Goal: Entertainment & Leisure: Consume media (video, audio)

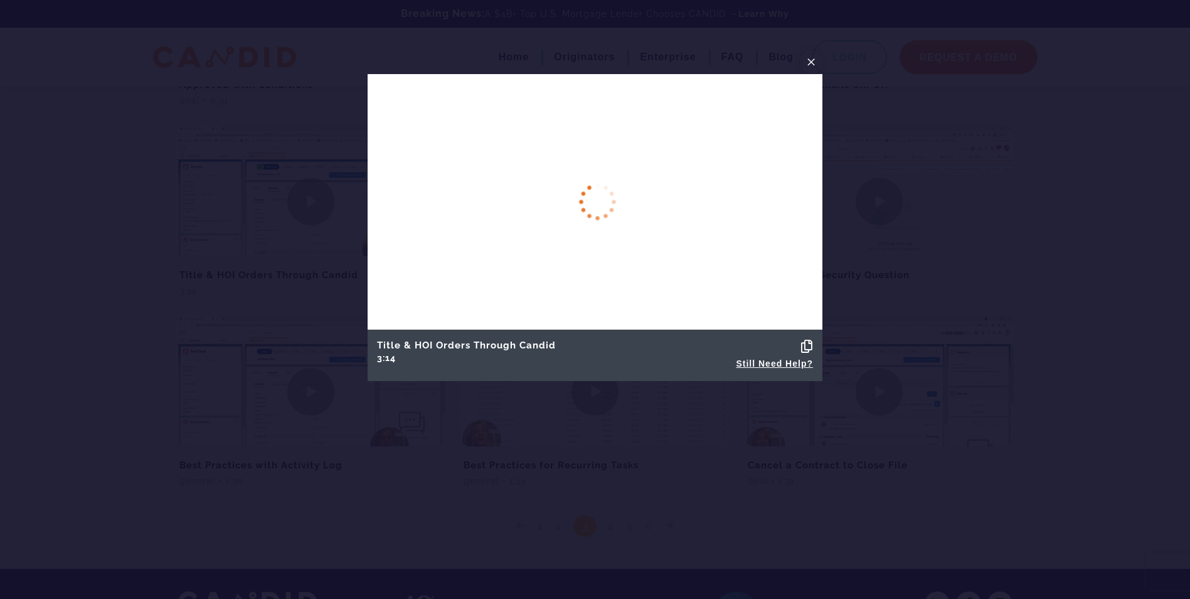
click at [812, 60] on span "×" at bounding box center [811, 61] width 10 height 19
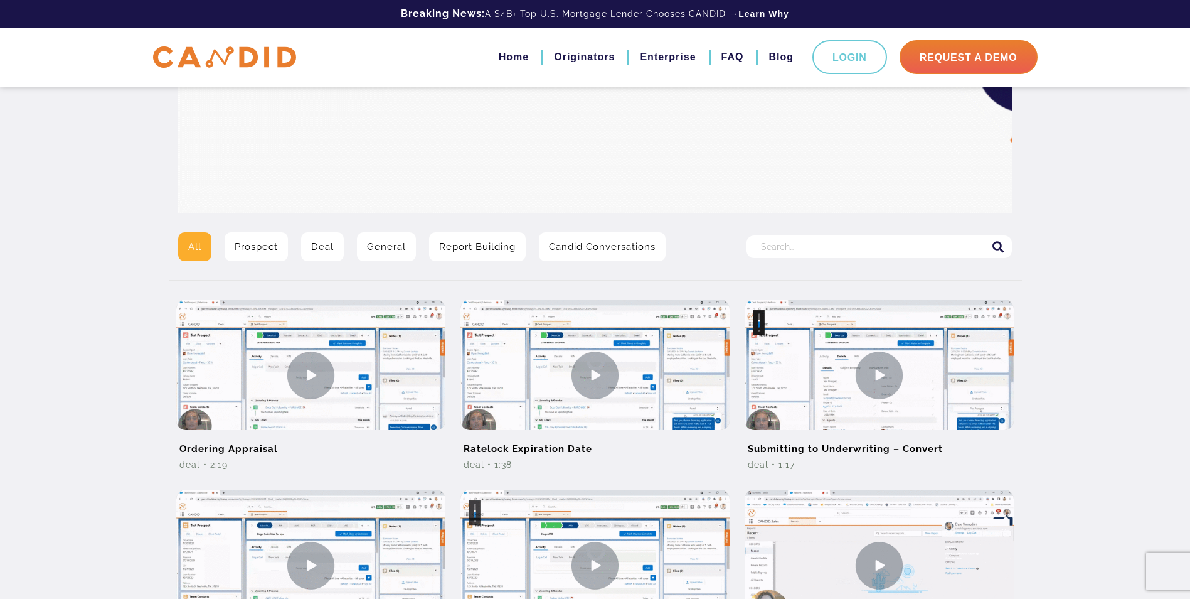
scroll to position [129, 0]
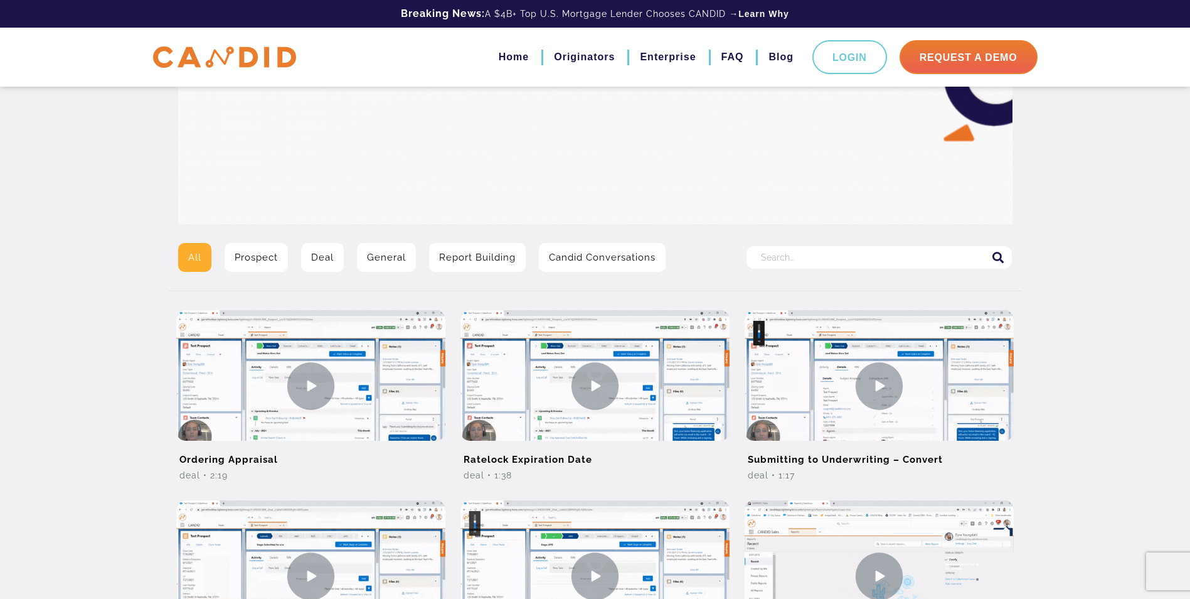
click at [270, 253] on link "Prospect" at bounding box center [256, 257] width 63 height 29
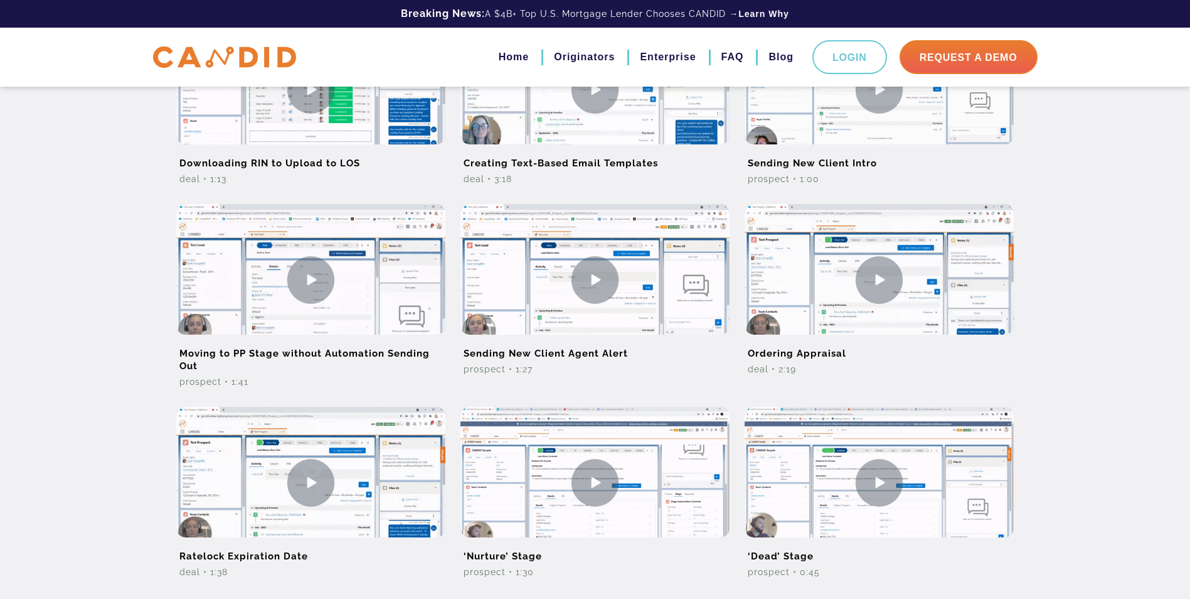
scroll to position [690, 0]
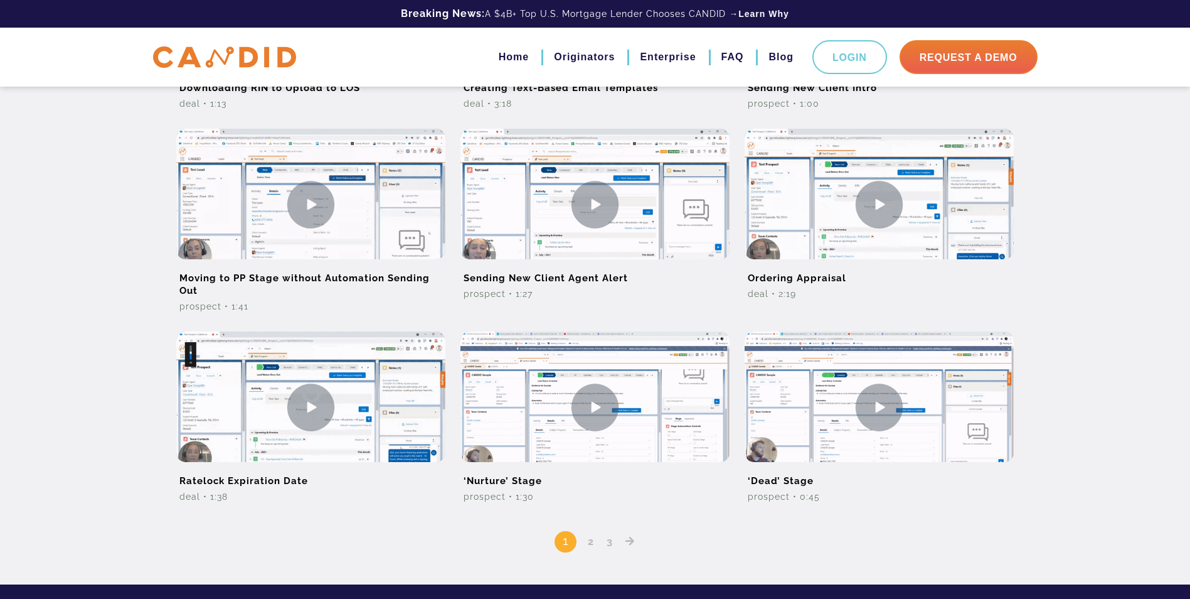
click at [588, 543] on link "2" at bounding box center [590, 541] width 15 height 12
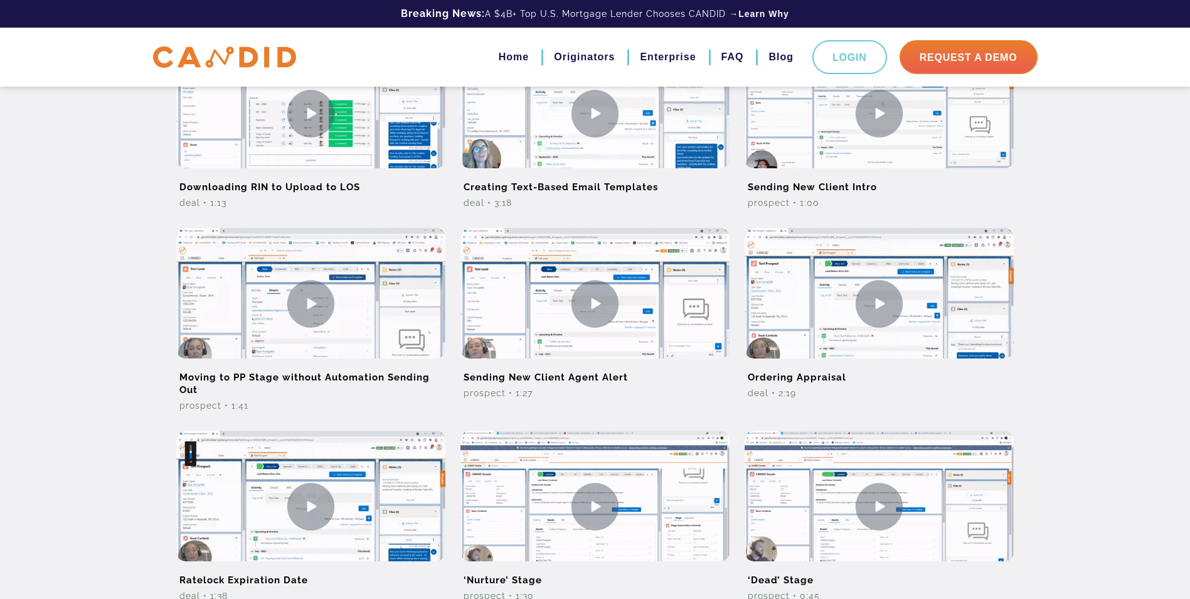
scroll to position [753, 0]
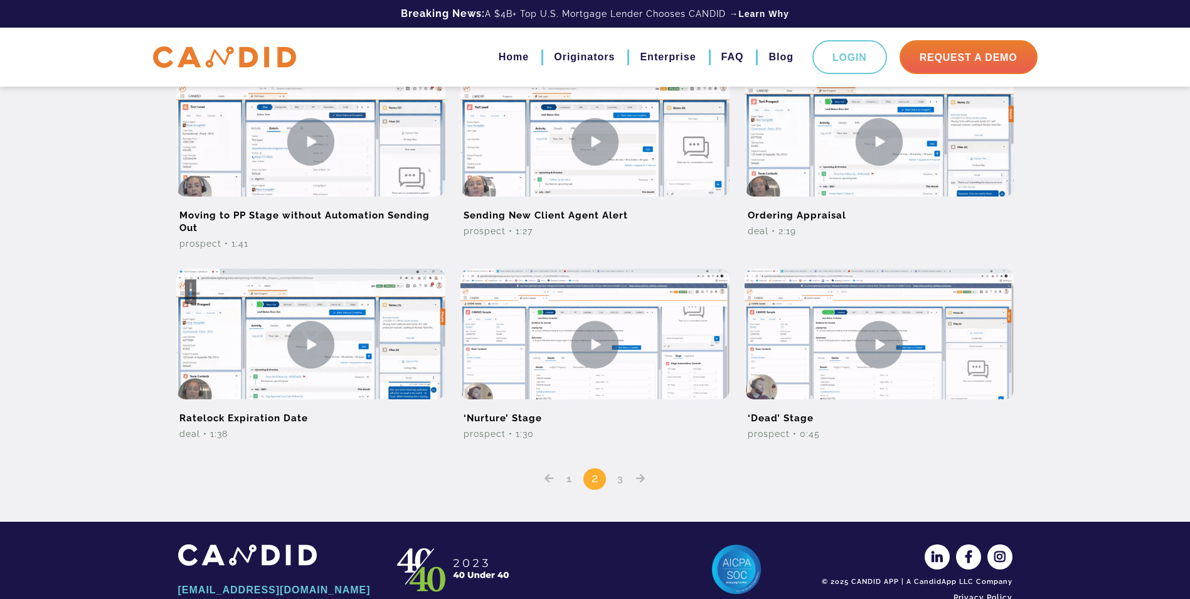
click at [624, 482] on link "3" at bounding box center [620, 478] width 15 height 12
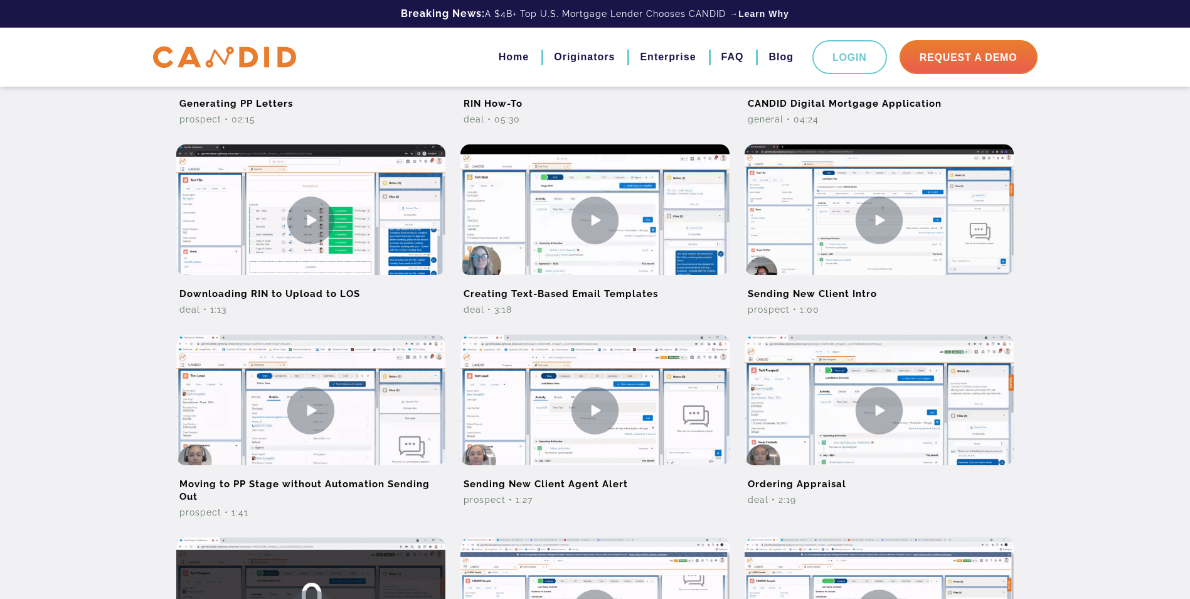
scroll to position [502, 0]
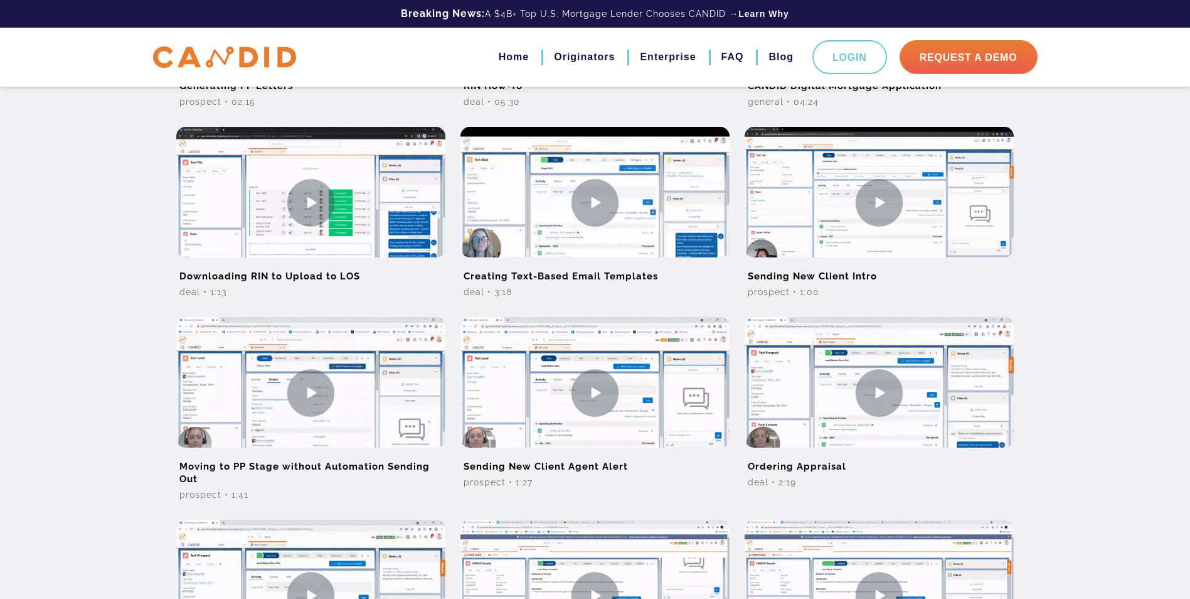
click at [323, 393] on img at bounding box center [310, 392] width 269 height 151
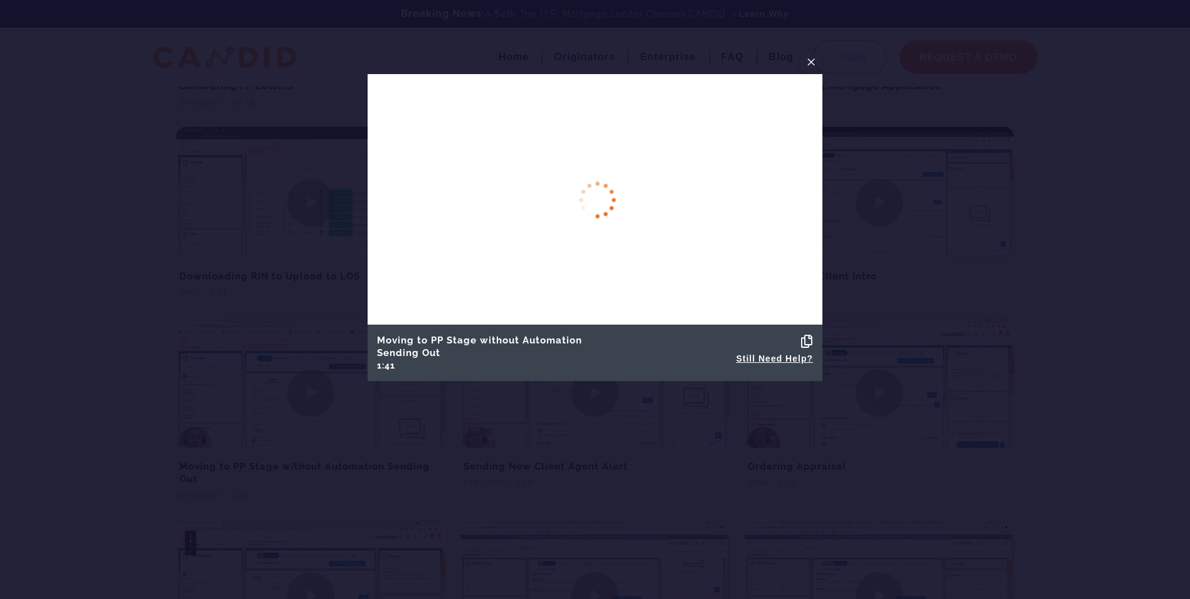
click at [810, 63] on span "×" at bounding box center [811, 61] width 10 height 19
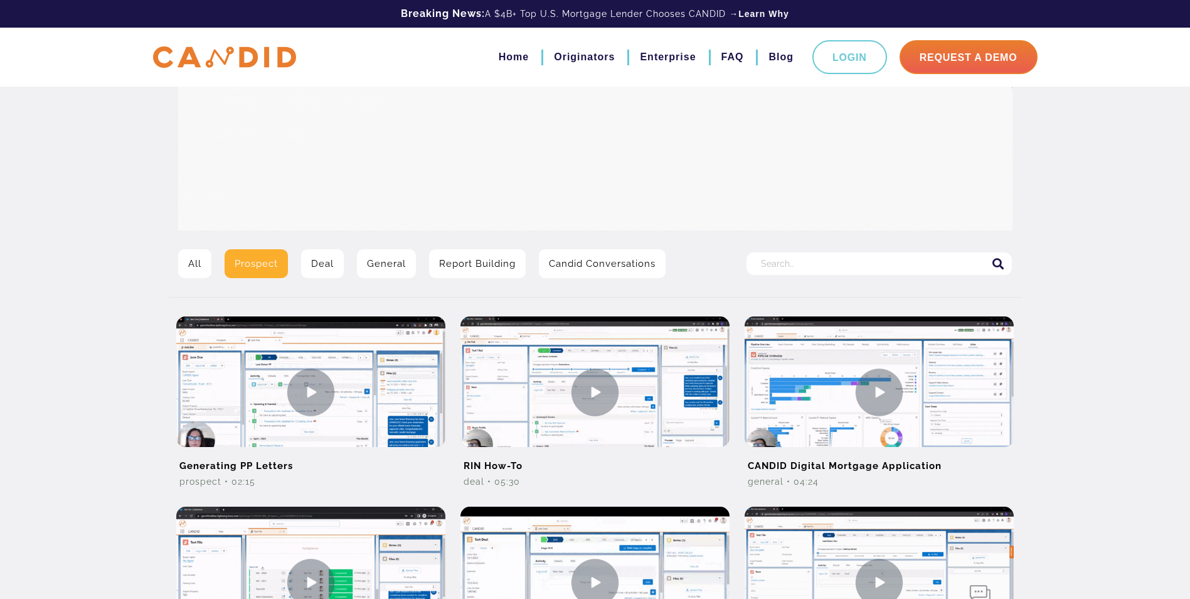
scroll to position [0, 0]
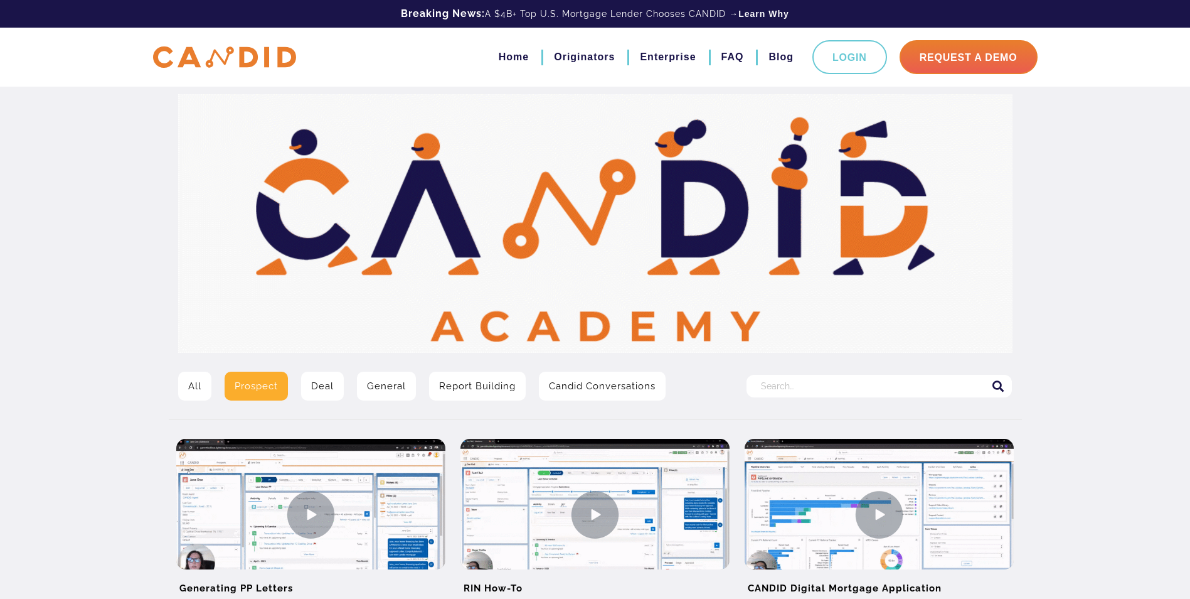
click at [485, 385] on link "Report Building" at bounding box center [477, 385] width 97 height 29
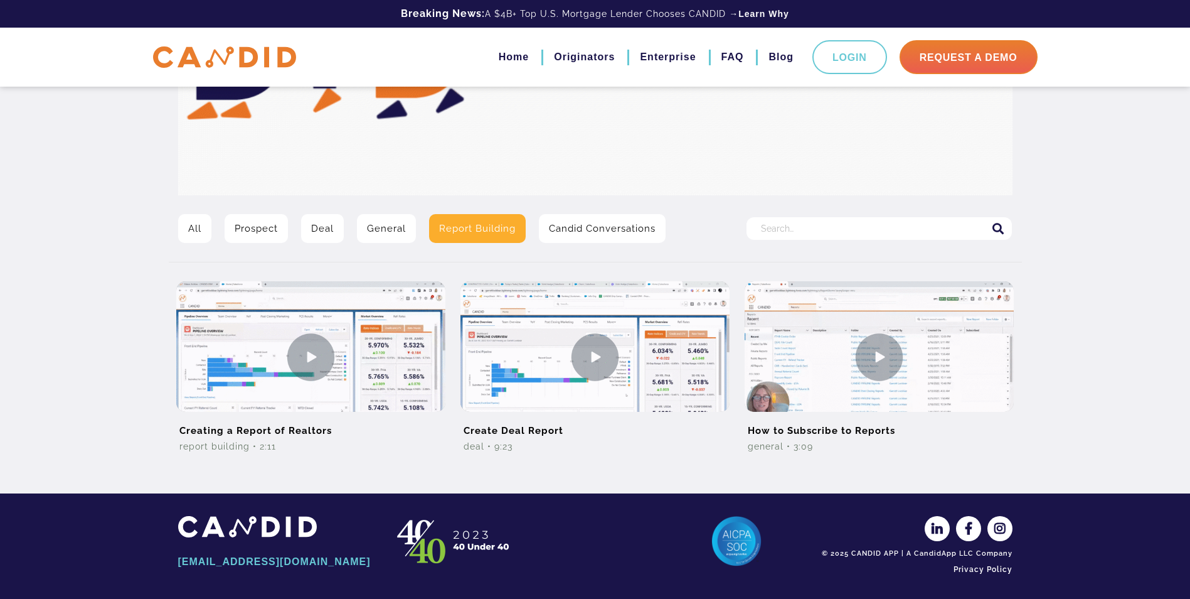
scroll to position [161, 0]
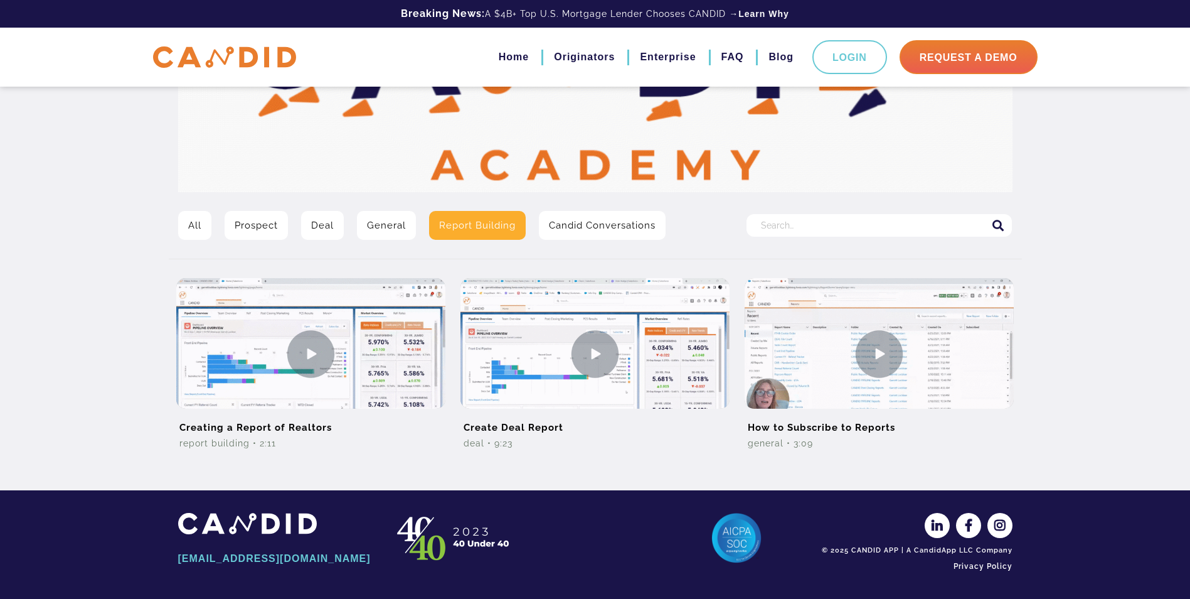
click at [398, 225] on link "General" at bounding box center [386, 225] width 59 height 29
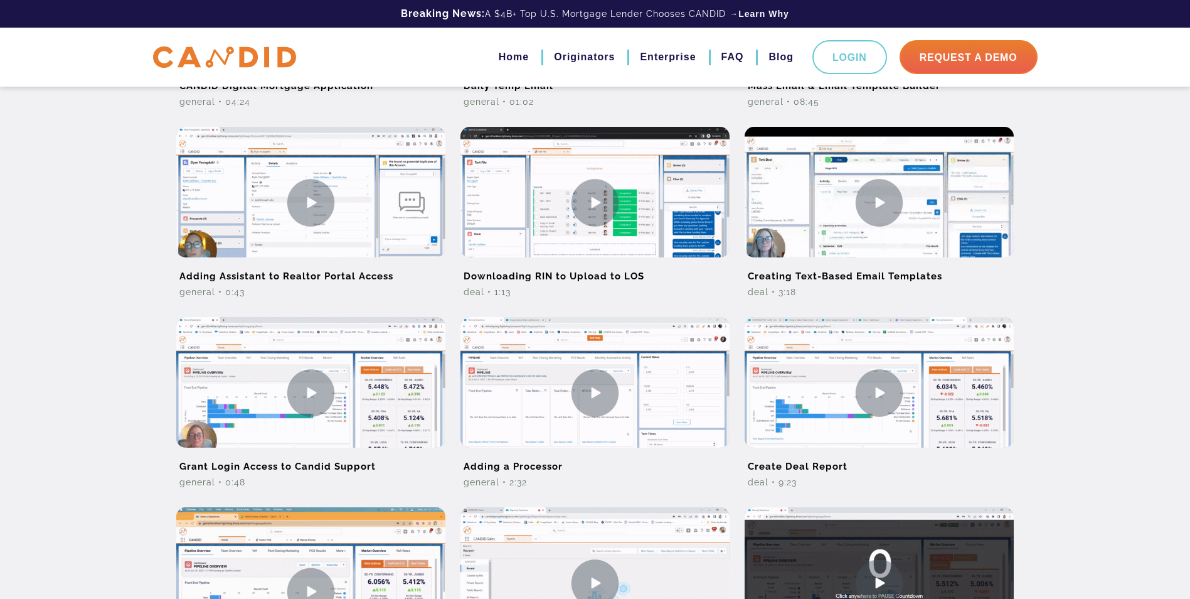
scroll to position [690, 0]
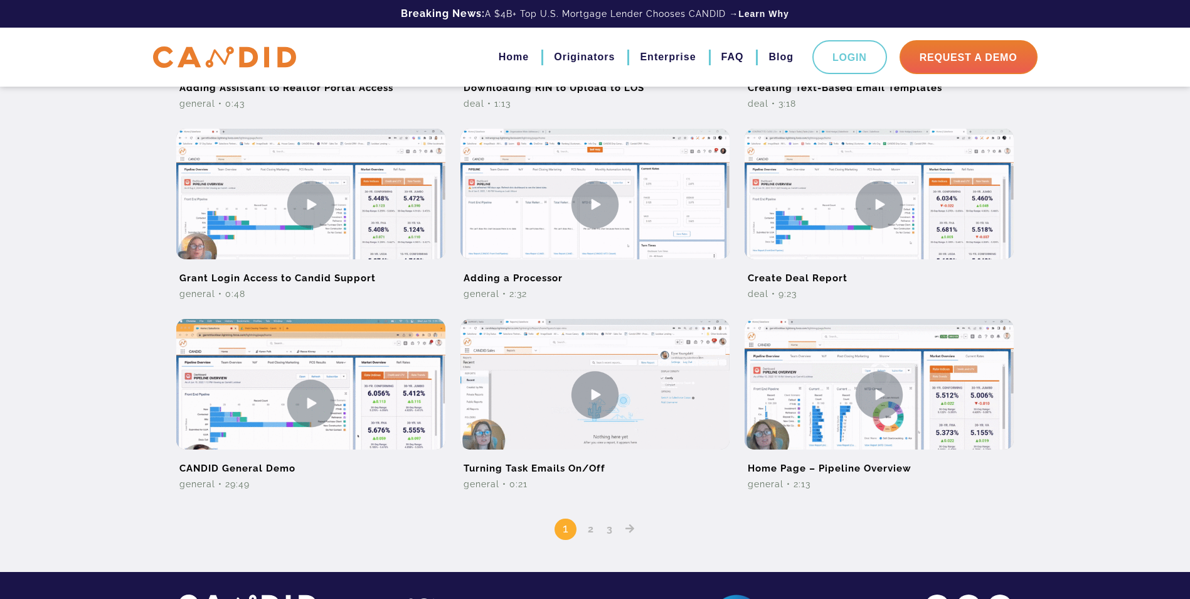
click at [591, 534] on link "2" at bounding box center [590, 529] width 15 height 12
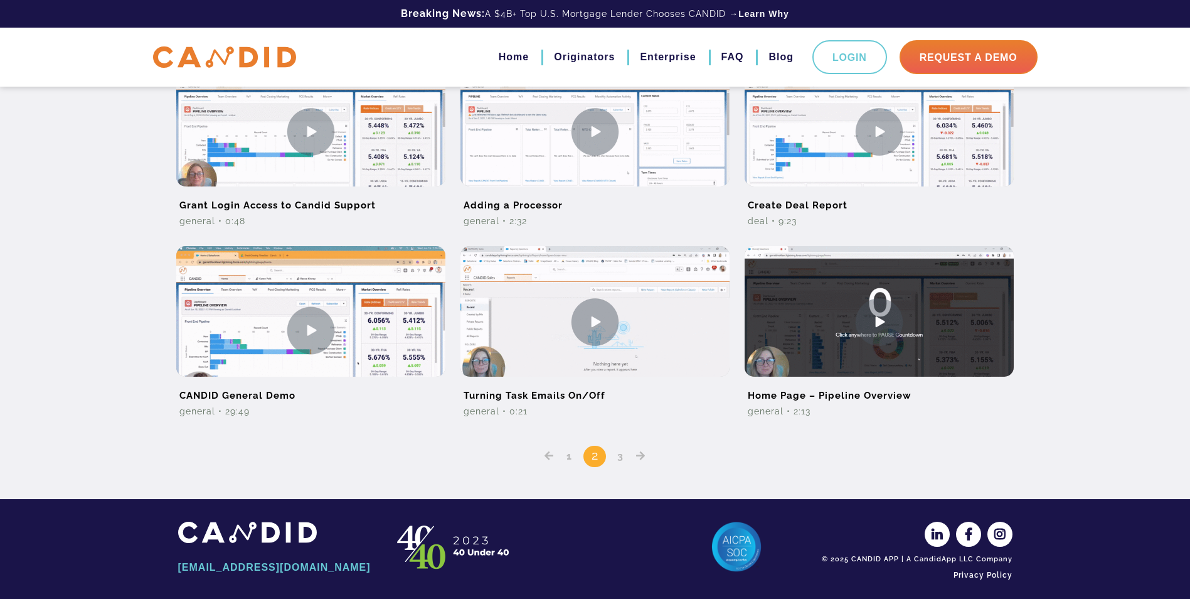
scroll to position [772, 0]
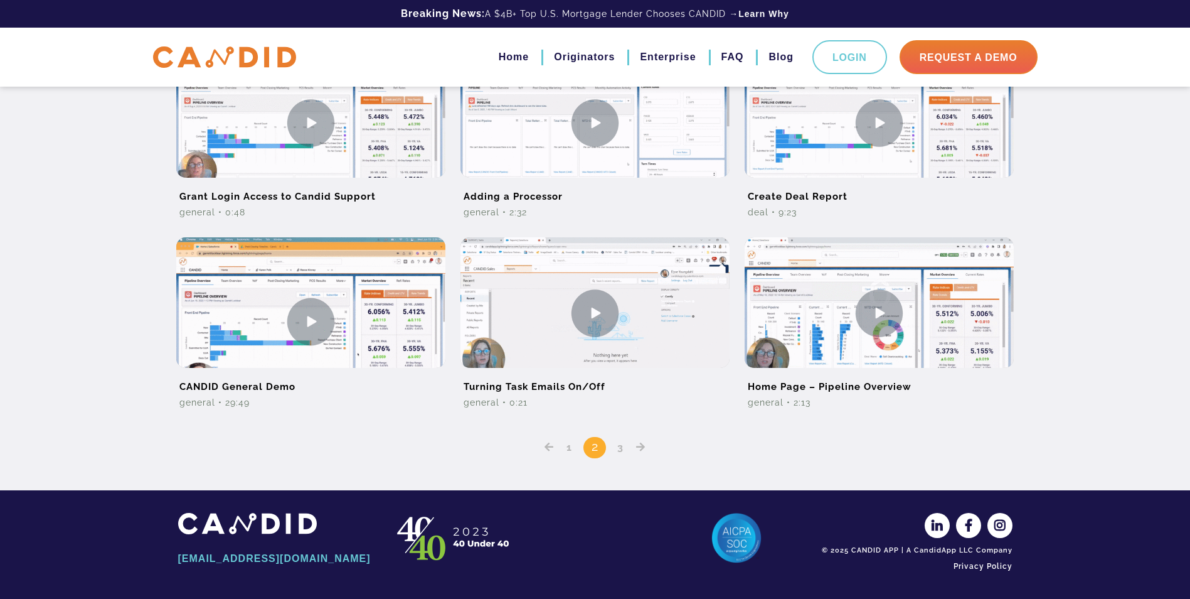
click at [625, 448] on link "3" at bounding box center [620, 447] width 15 height 12
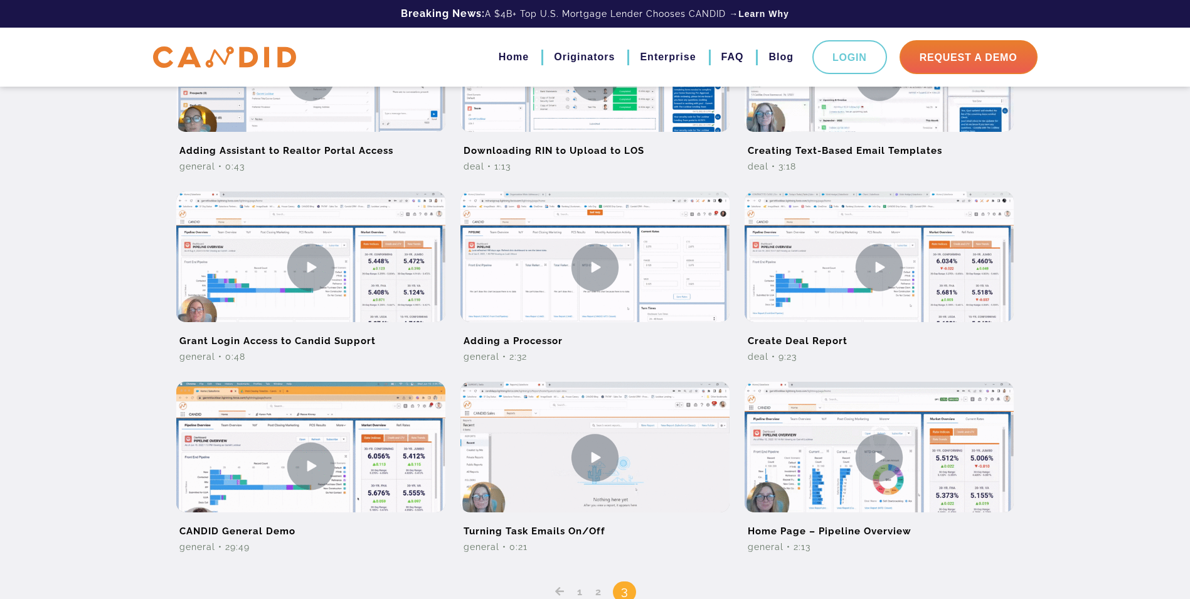
scroll to position [690, 0]
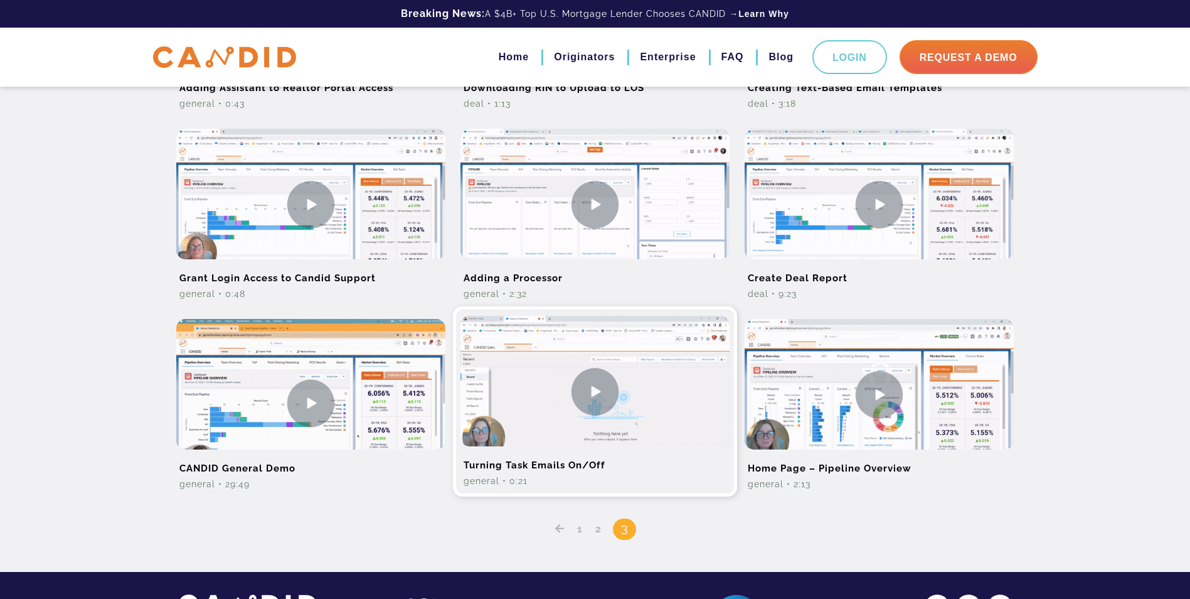
click at [600, 395] on img at bounding box center [594, 391] width 269 height 151
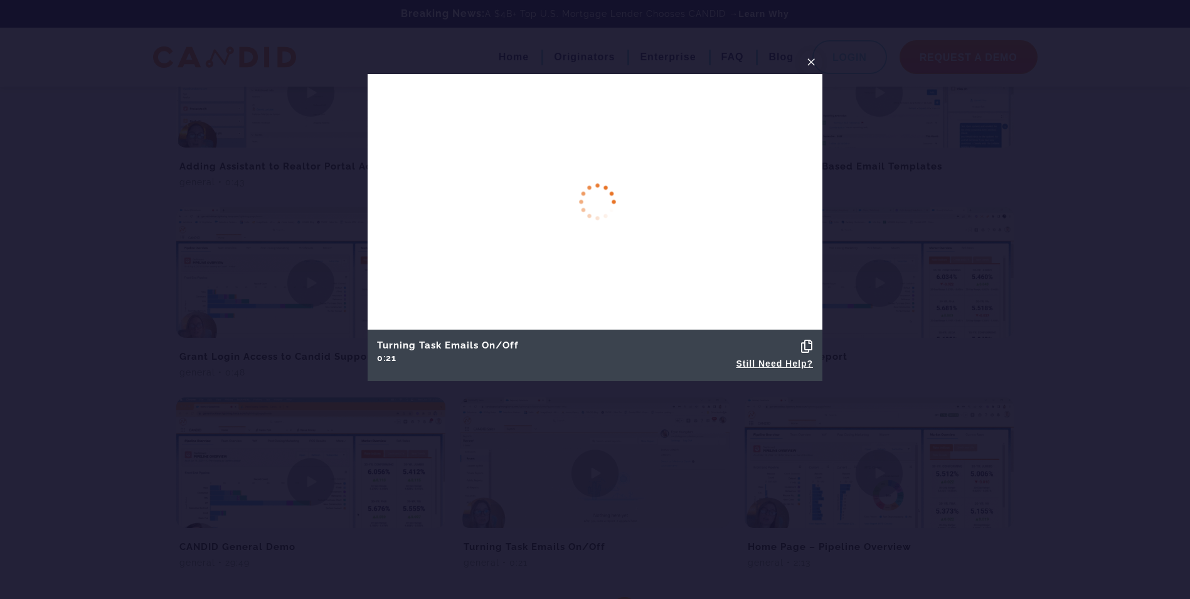
scroll to position [502, 0]
click at [811, 60] on span "×" at bounding box center [811, 61] width 10 height 19
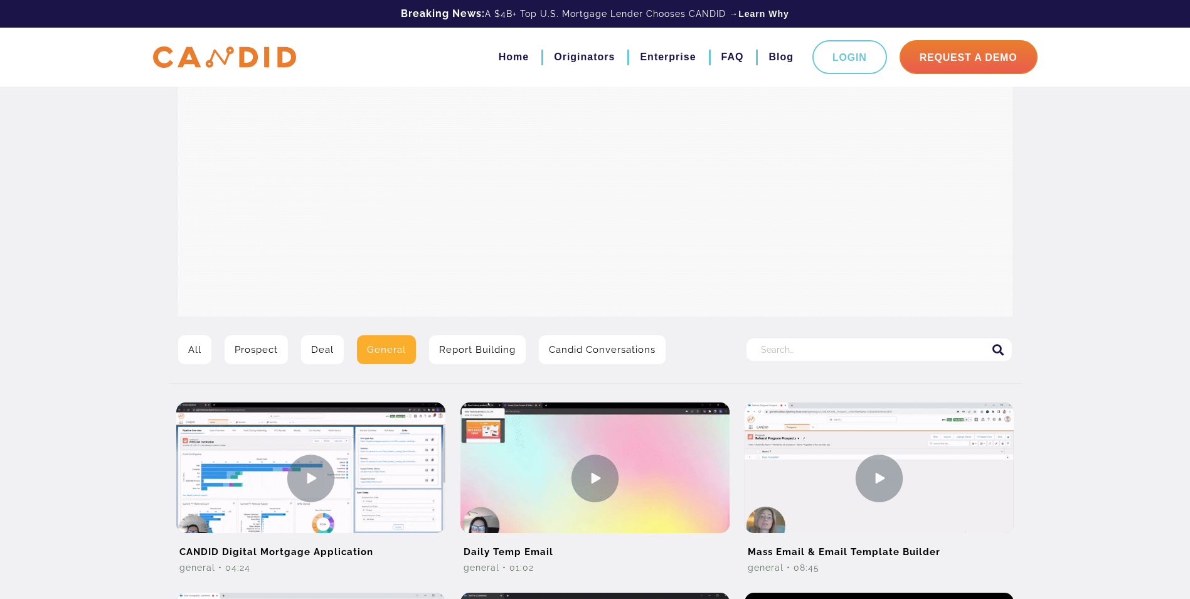
scroll to position [0, 0]
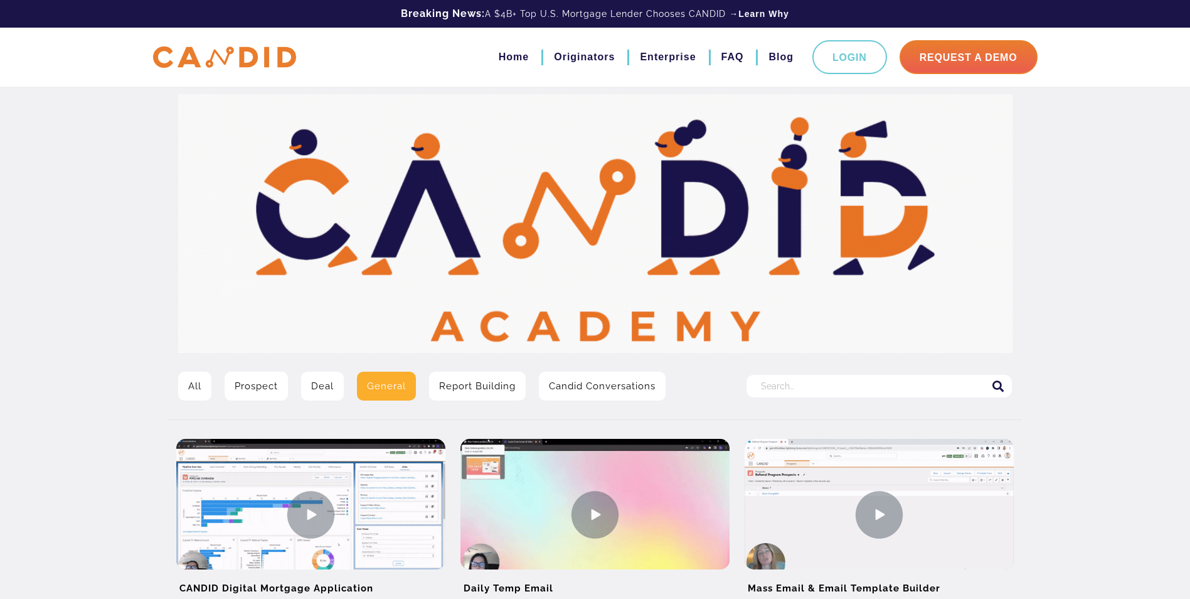
click at [193, 392] on link "All" at bounding box center [194, 385] width 33 height 29
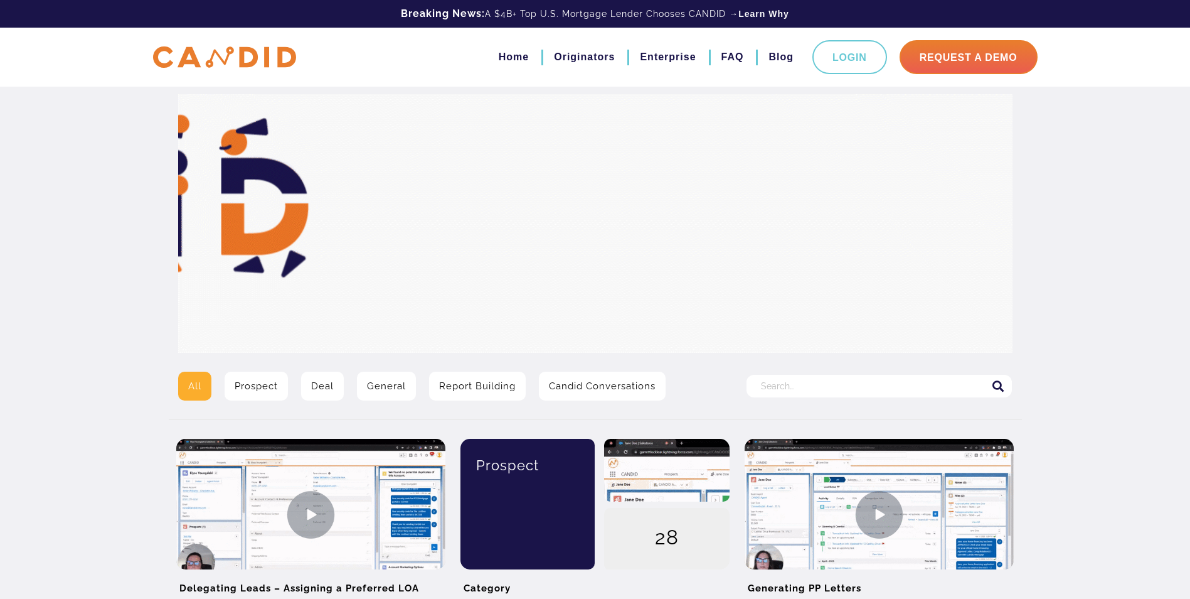
click at [570, 388] on link "Candid Conversations" at bounding box center [602, 385] width 127 height 29
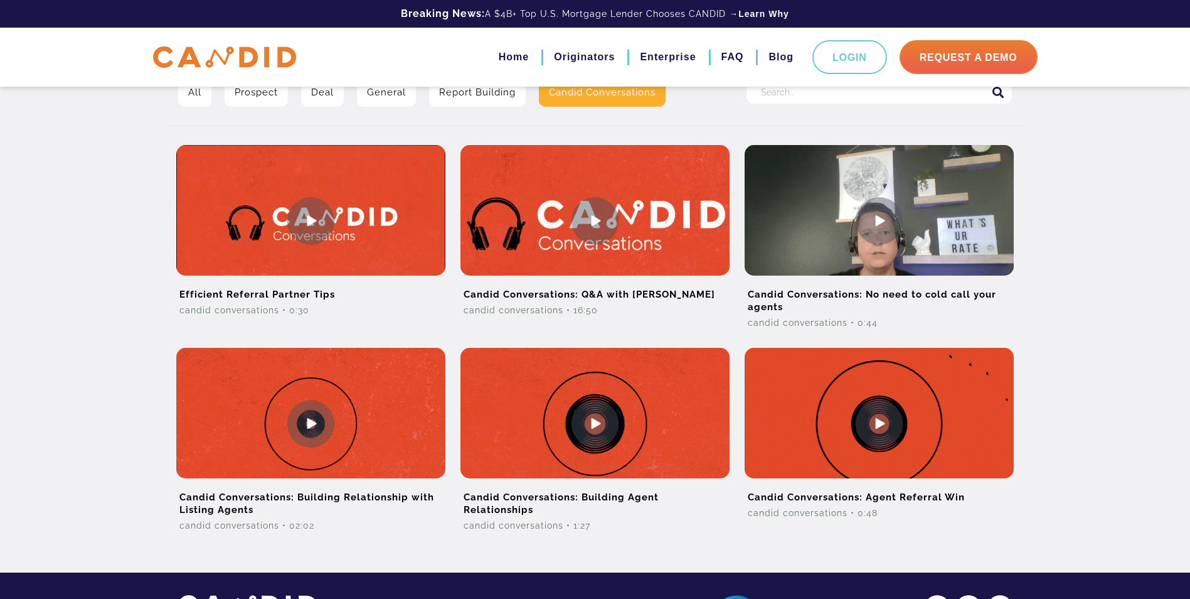
scroll to position [314, 0]
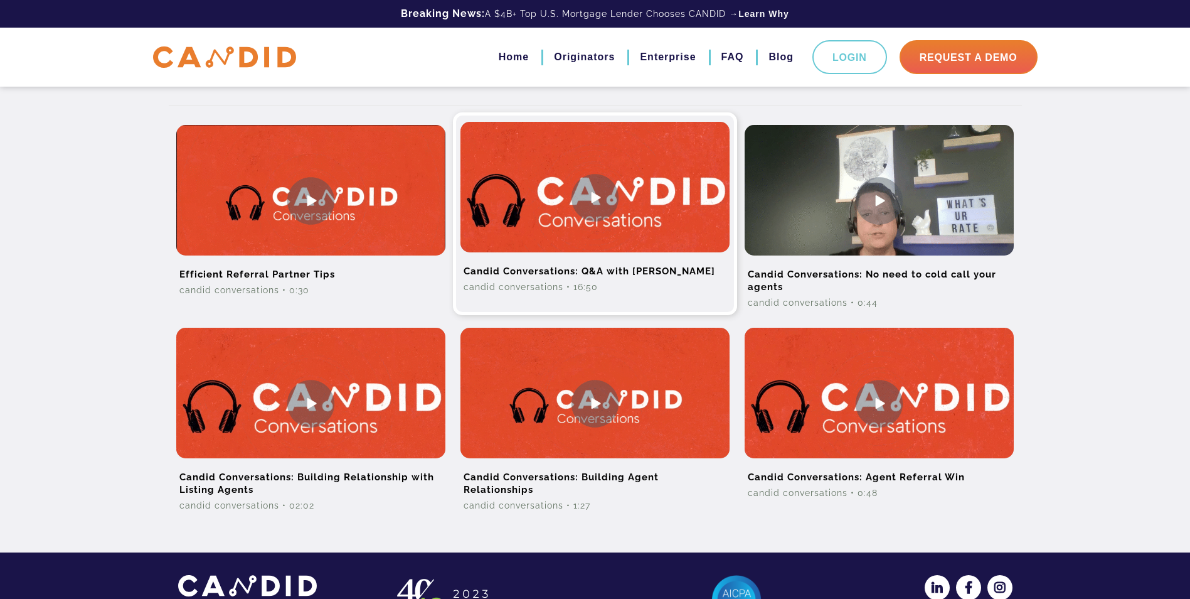
click at [602, 179] on img at bounding box center [594, 197] width 269 height 151
